Goal: Transaction & Acquisition: Purchase product/service

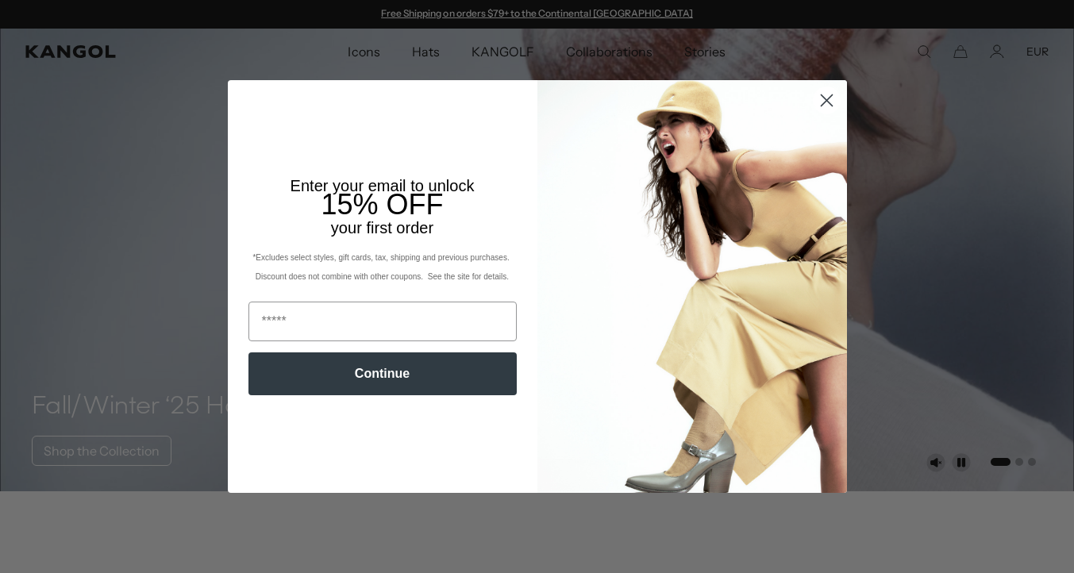
scroll to position [0, 327]
click at [828, 106] on circle "Close dialog" at bounding box center [826, 100] width 26 height 26
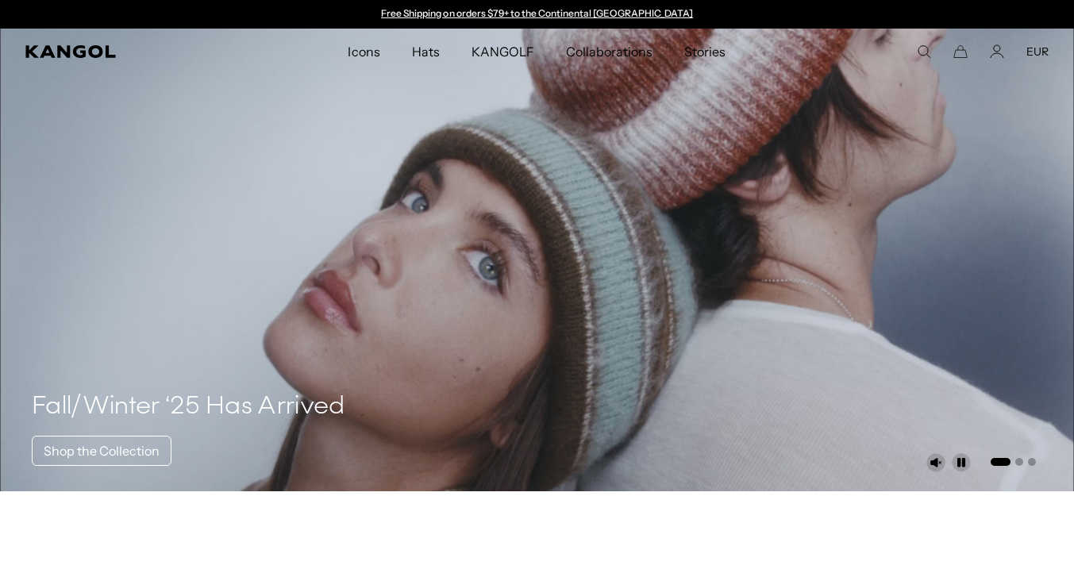
scroll to position [0, 0]
click at [920, 52] on icon "Search here" at bounding box center [924, 51] width 14 height 14
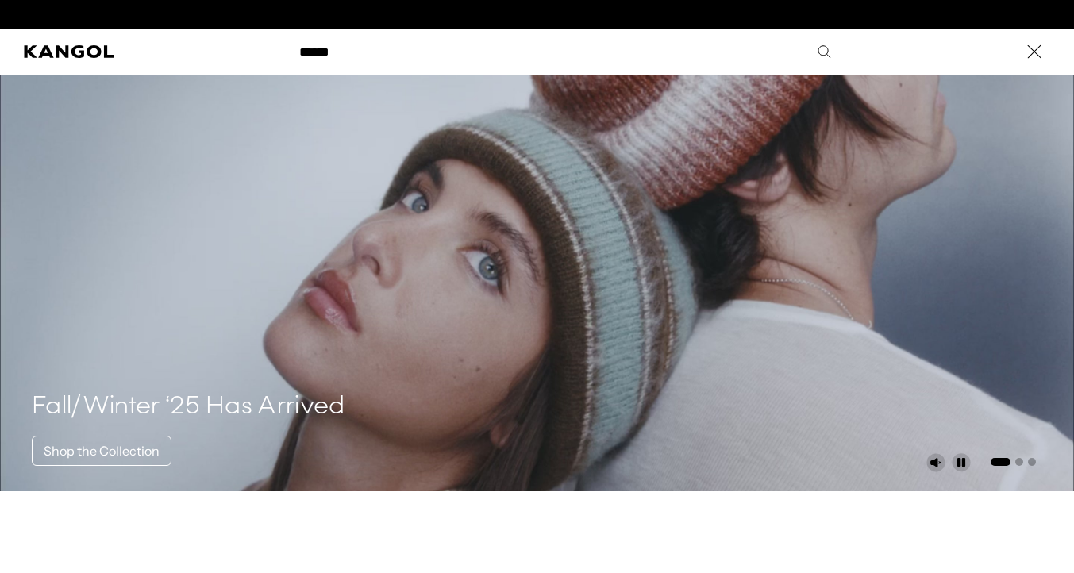
scroll to position [0, 327]
type input "*******"
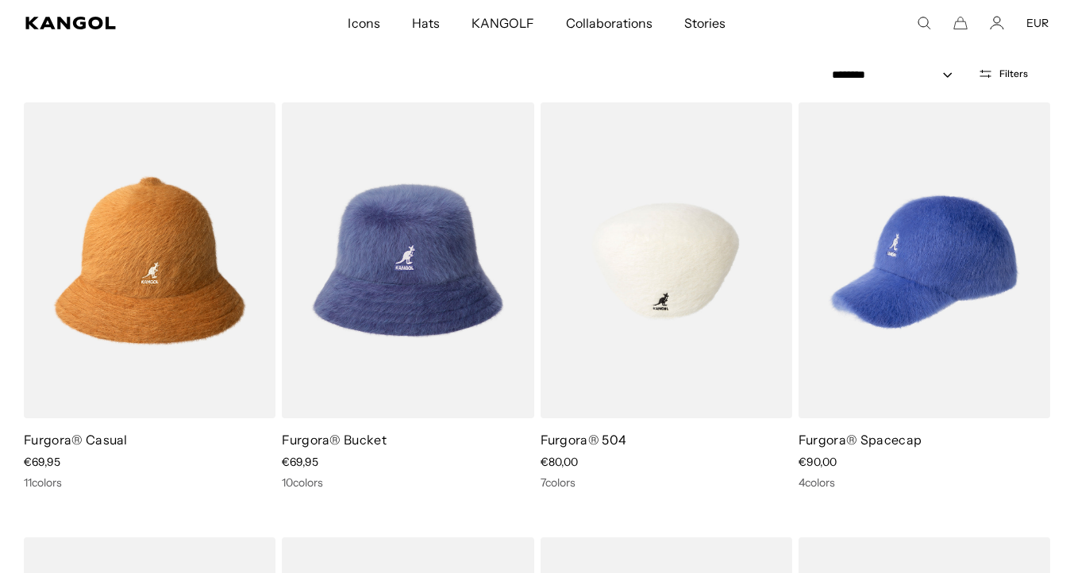
click at [686, 255] on img at bounding box center [666, 260] width 252 height 316
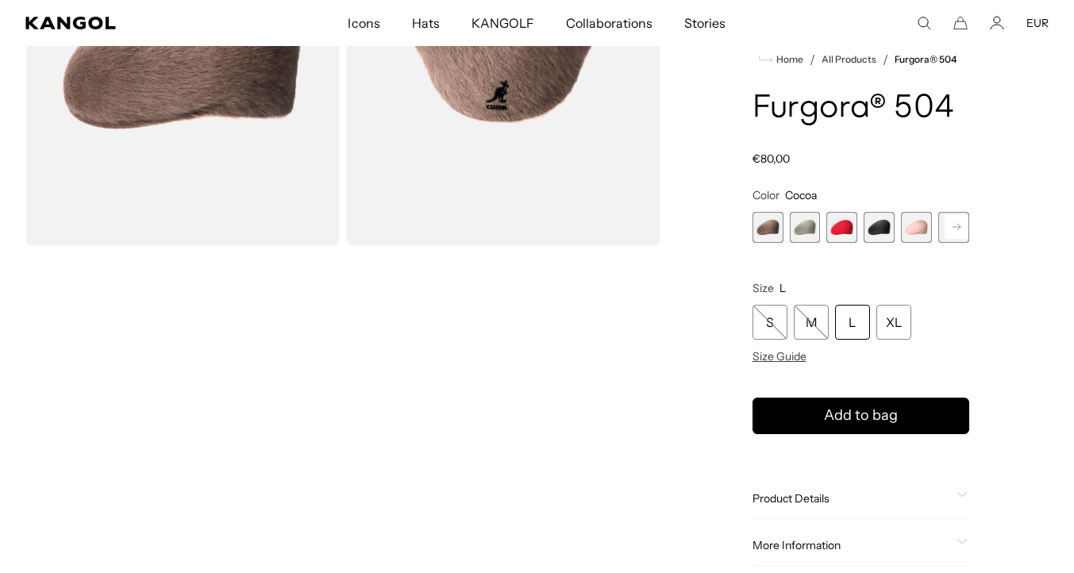
scroll to position [0, 327]
click at [848, 228] on span "3 of 7" at bounding box center [841, 227] width 31 height 31
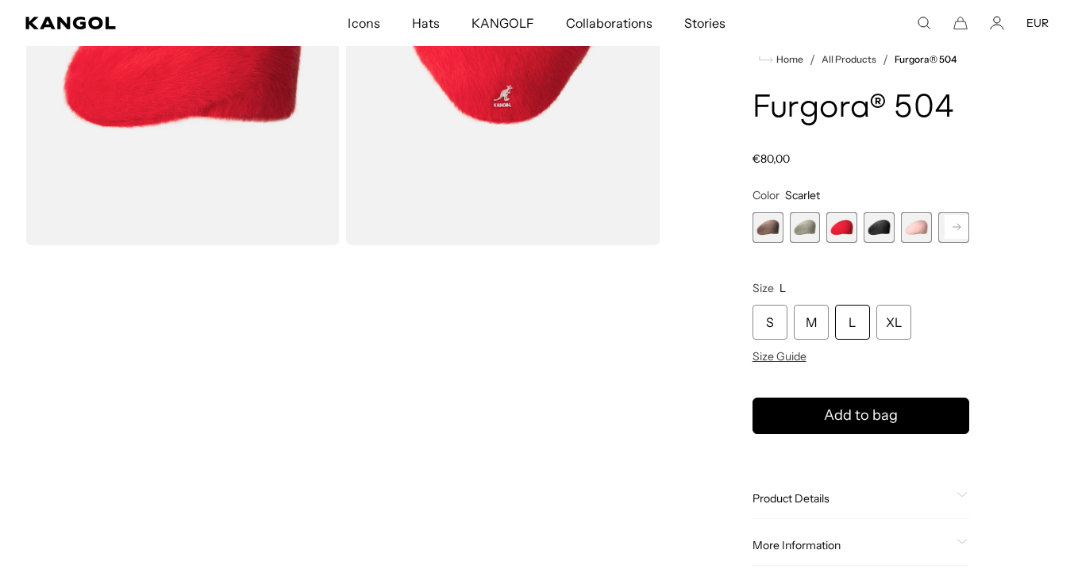
click at [891, 233] on span "4 of 7" at bounding box center [878, 227] width 31 height 31
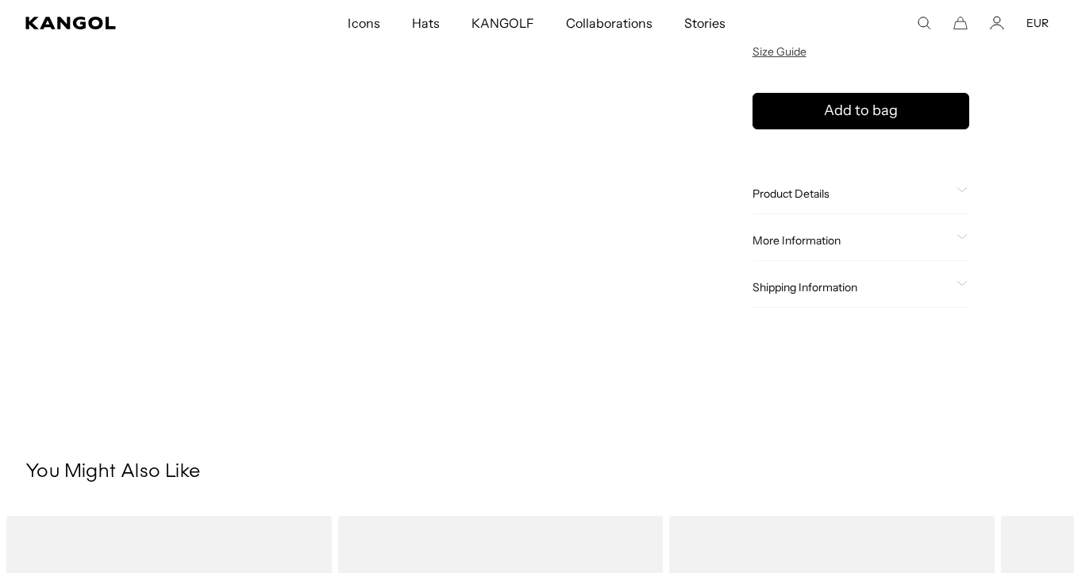
scroll to position [574, 0]
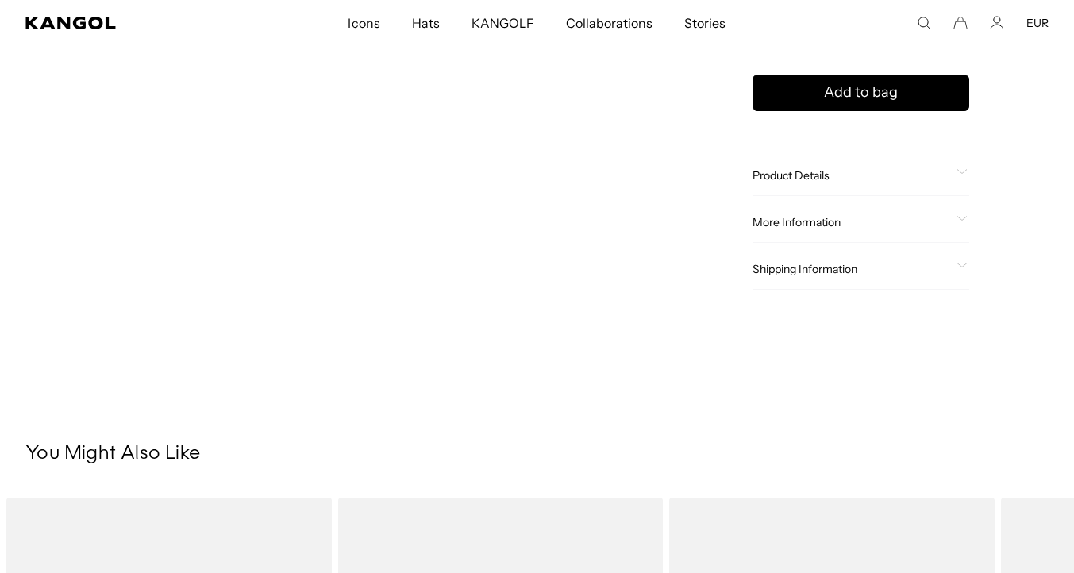
click at [881, 183] on div "Product Details The Furgora 504 combines our iconic fabric & cap shape to creat…" at bounding box center [860, 176] width 217 height 40
click at [956, 173] on icon at bounding box center [961, 172] width 11 height 6
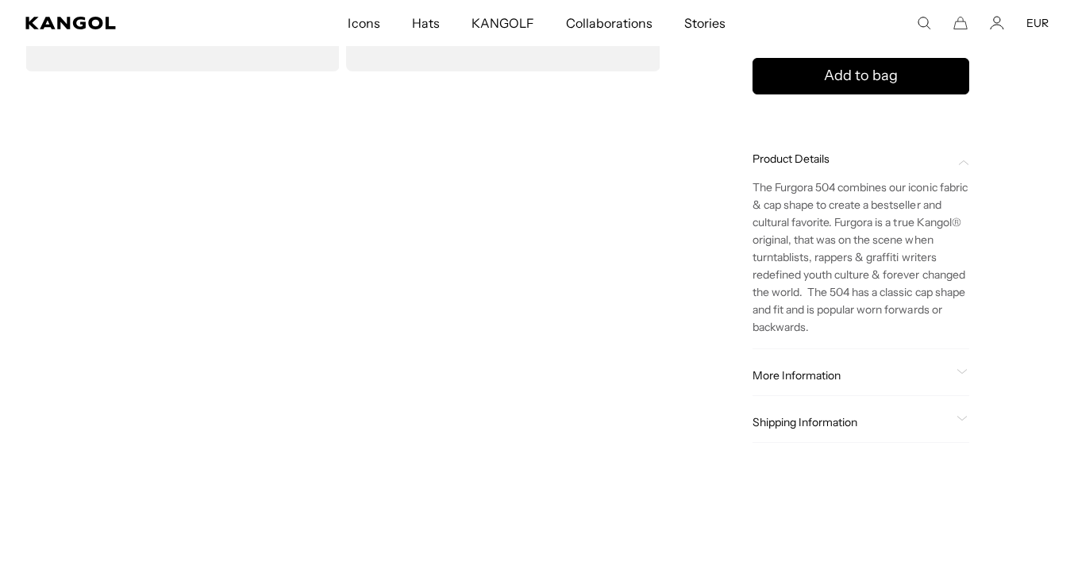
scroll to position [0, 0]
click at [951, 361] on div "More Information Style ID K3016ST Shape Ivy Cap Fabrication Furgora Material 45…" at bounding box center [860, 376] width 217 height 40
click at [954, 366] on div "More Information Style ID K3016ST Shape Ivy Cap Fabrication Furgora Material 45…" at bounding box center [860, 376] width 217 height 40
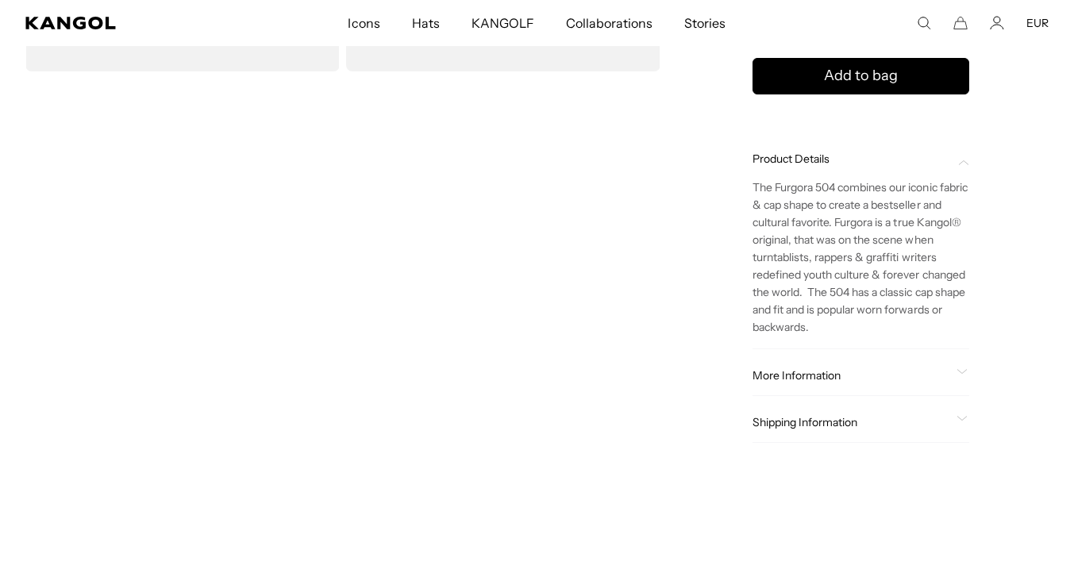
click at [959, 371] on icon at bounding box center [962, 371] width 10 height 4
